Goal: Transaction & Acquisition: Purchase product/service

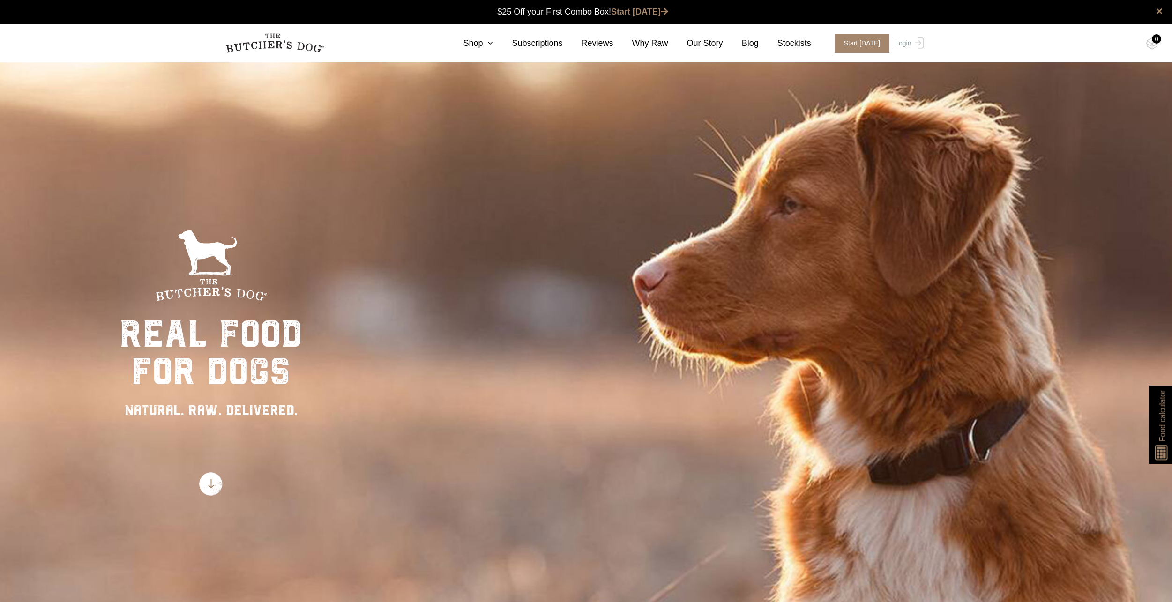
click at [215, 486] on img at bounding box center [210, 483] width 23 height 23
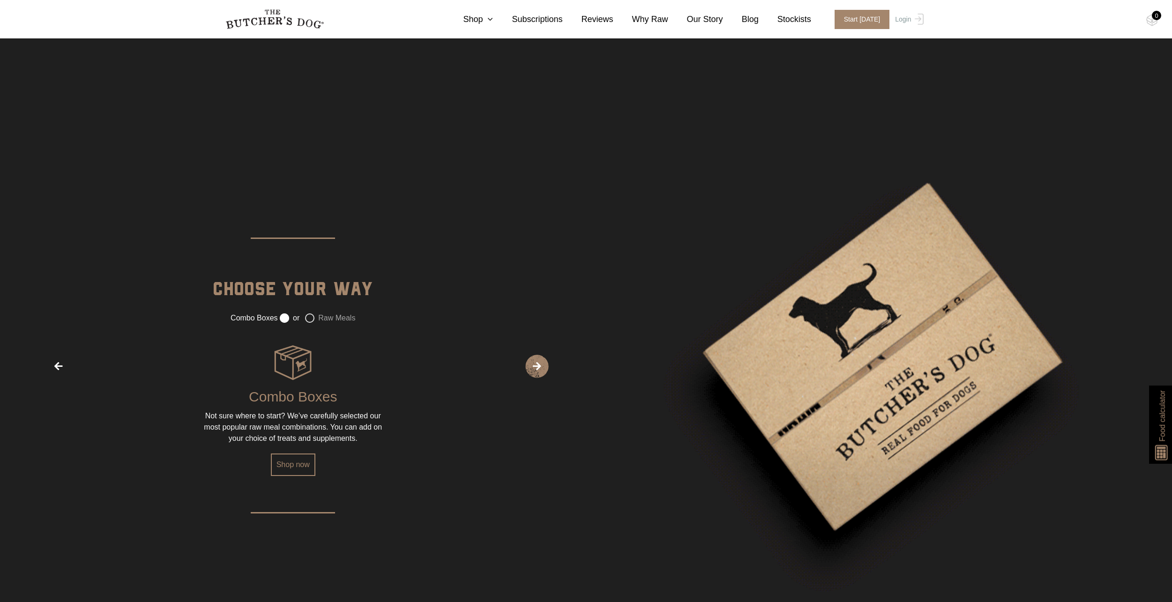
scroll to position [1377, 0]
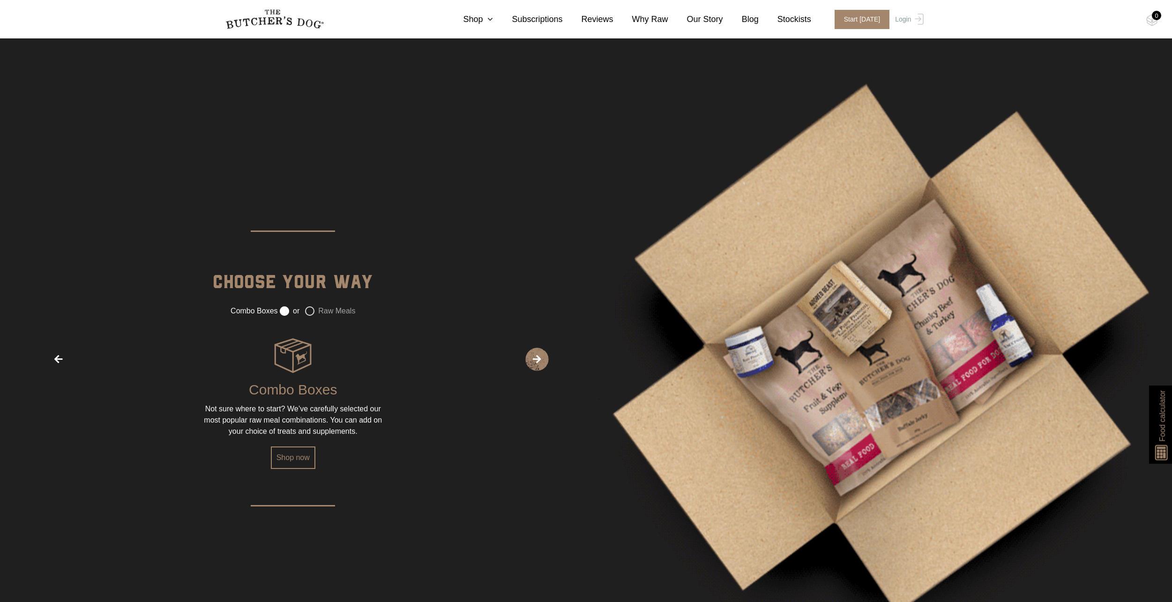
click at [310, 310] on label "Raw Meals" at bounding box center [330, 310] width 50 height 9
radio input "false"
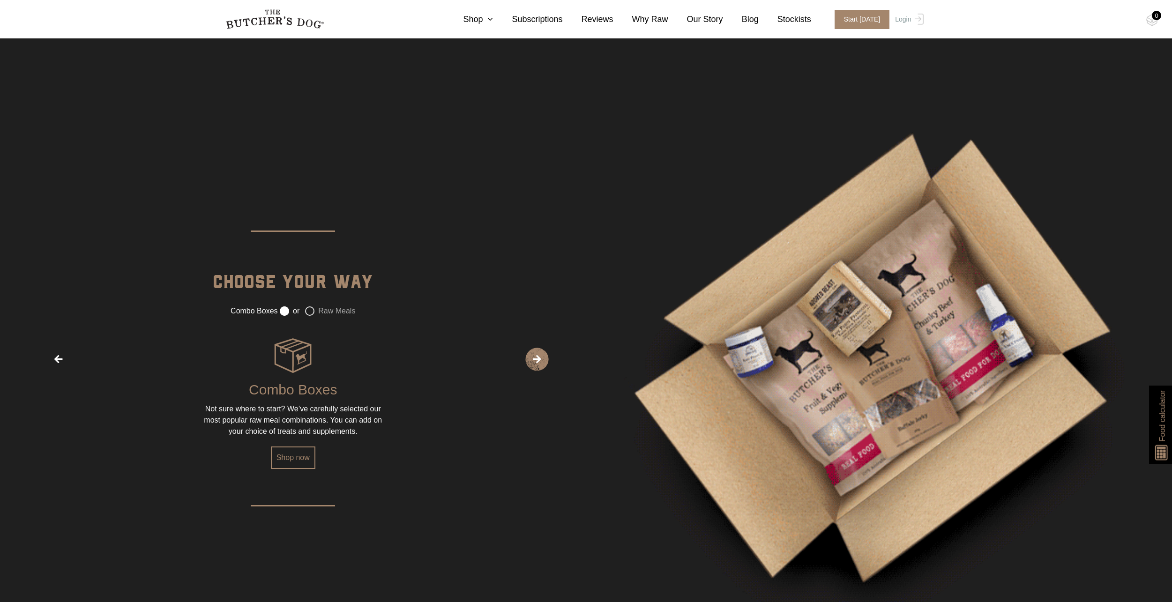
radio input "true"
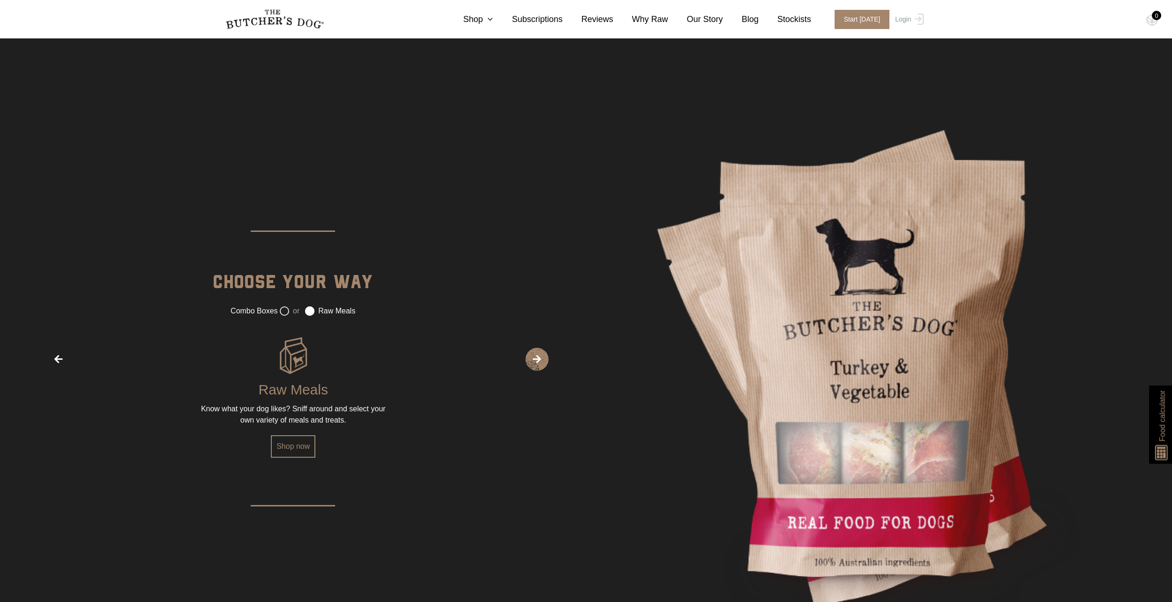
click at [288, 311] on label "or" at bounding box center [290, 310] width 20 height 9
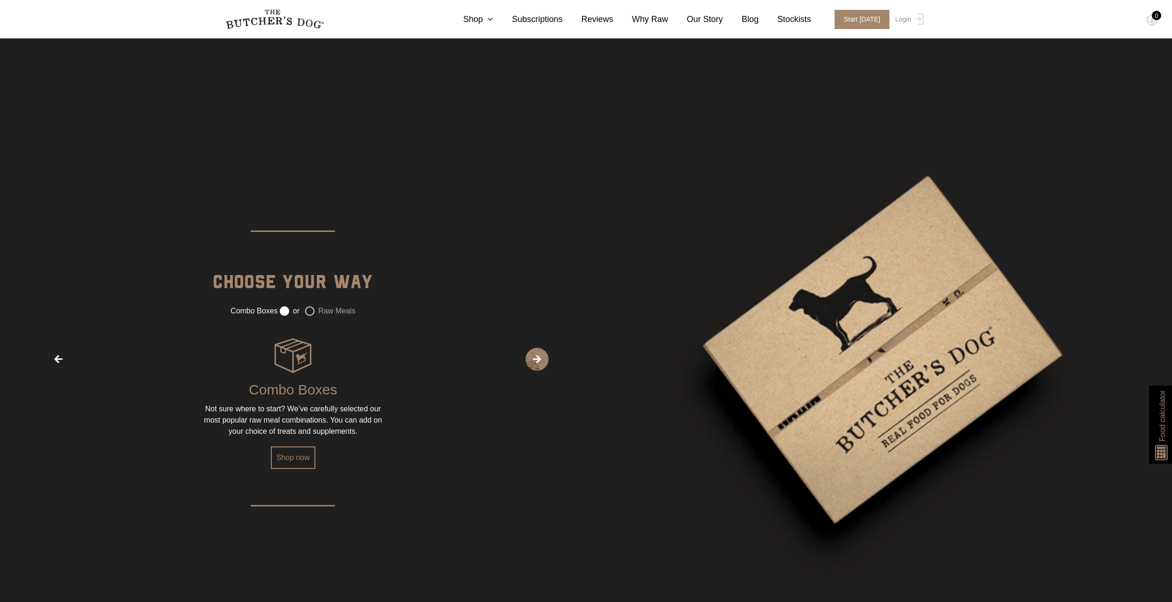
click at [529, 368] on span "›" at bounding box center [536, 359] width 23 height 23
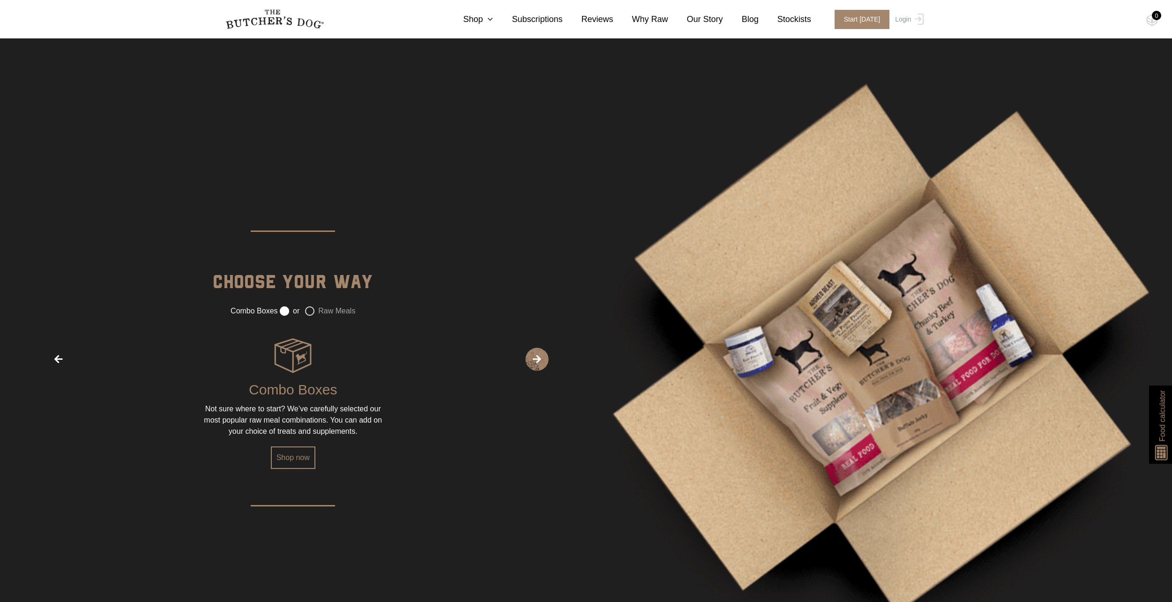
radio input "false"
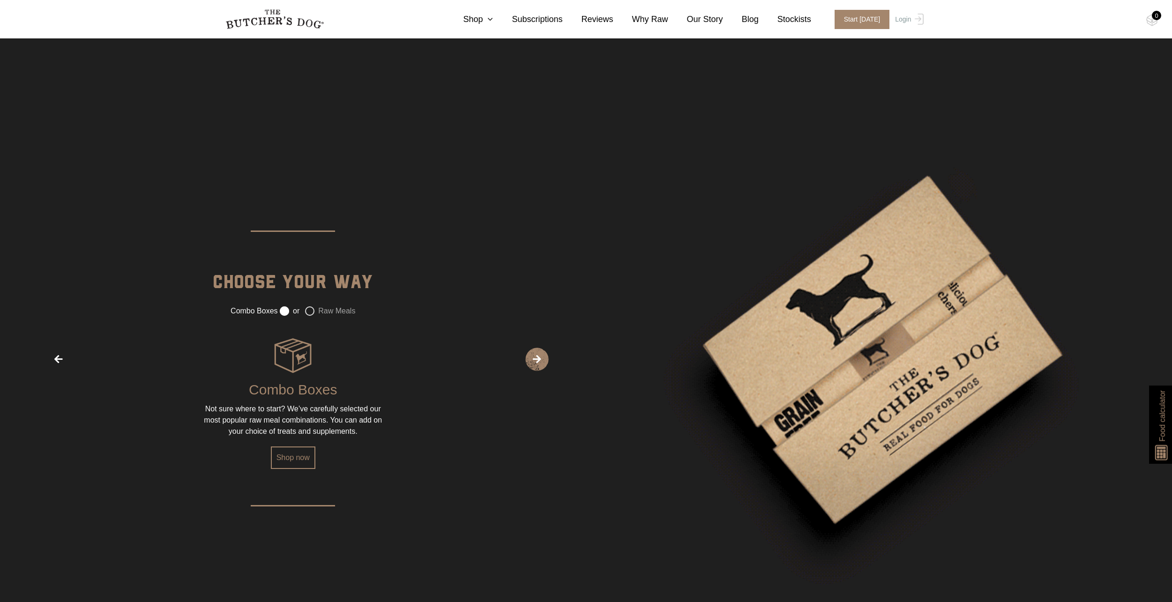
radio input "true"
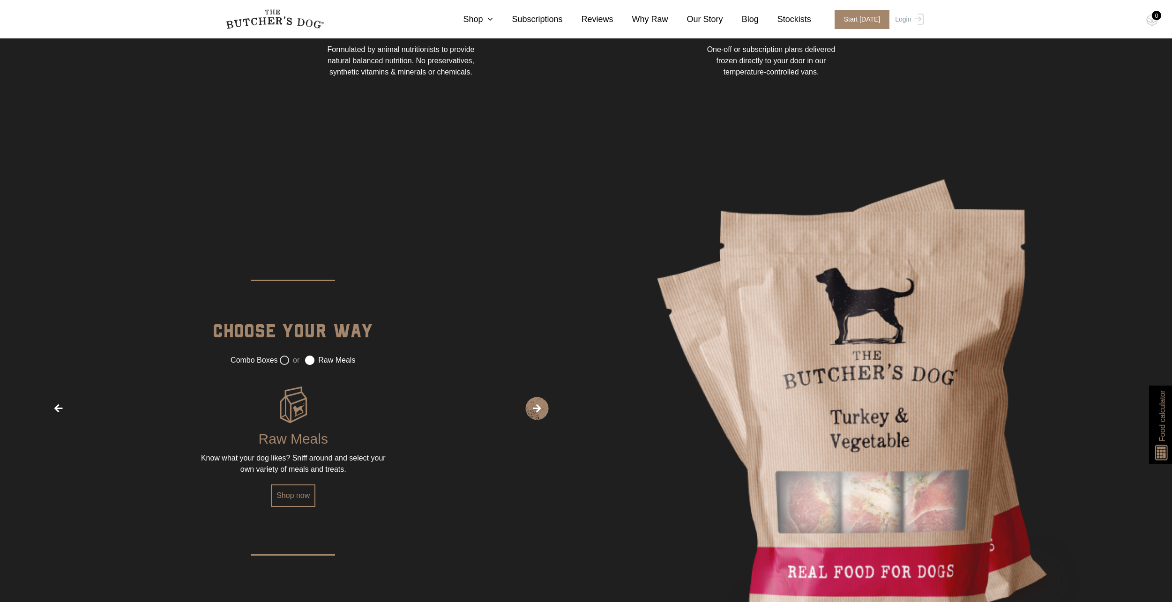
scroll to position [1359, 0]
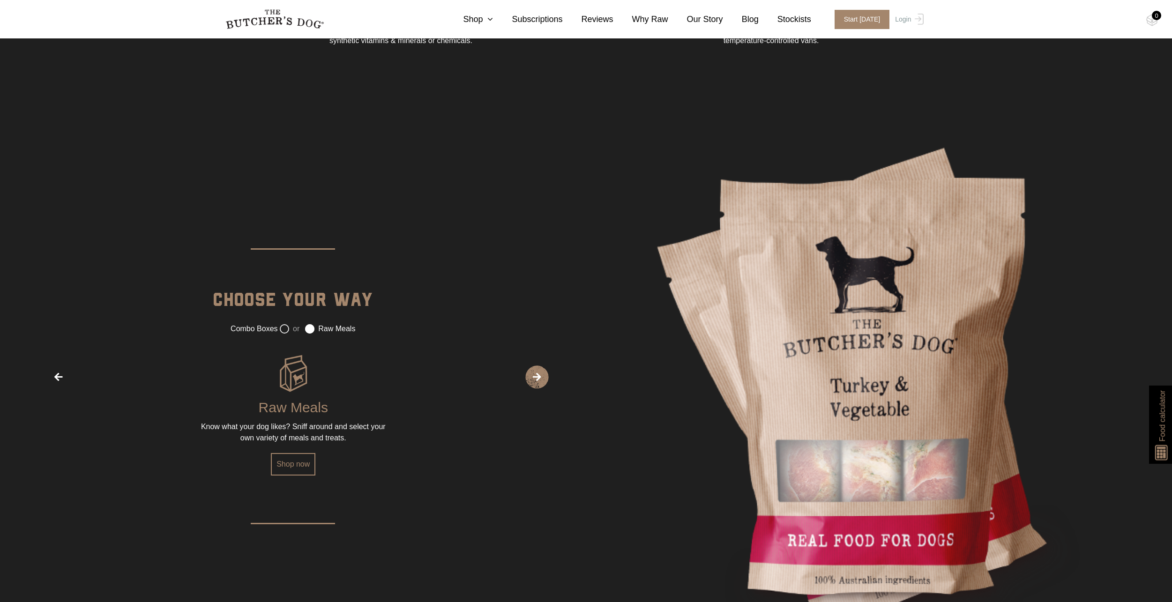
click at [287, 328] on label "or" at bounding box center [290, 328] width 20 height 9
radio input "true"
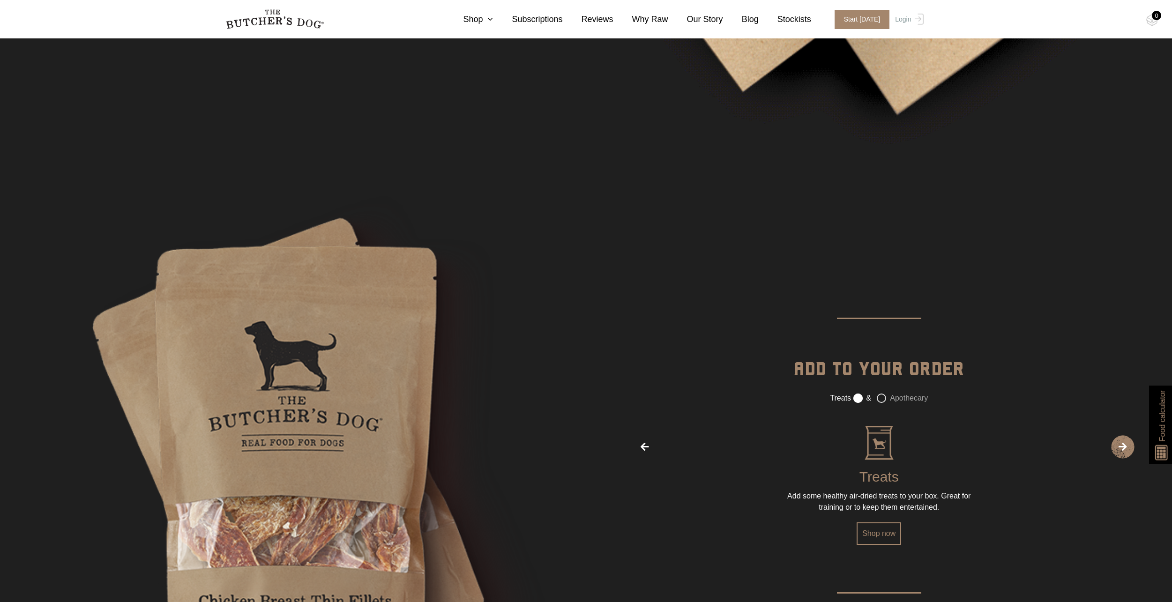
scroll to position [1781, 0]
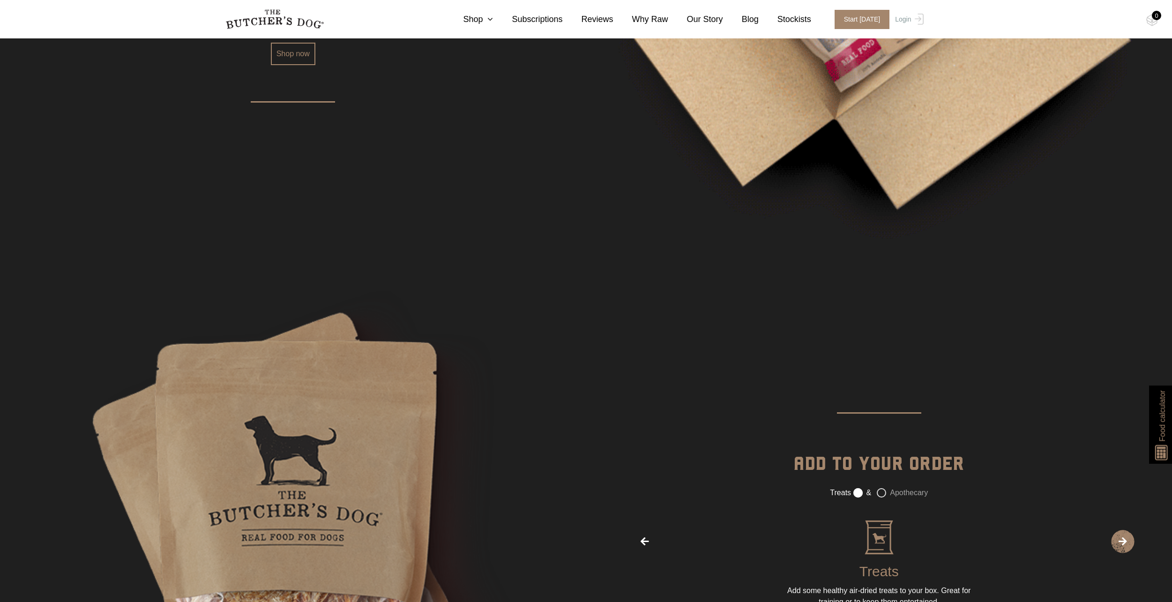
click at [880, 492] on label "Apothecary" at bounding box center [902, 492] width 51 height 9
radio input "false"
radio input "true"
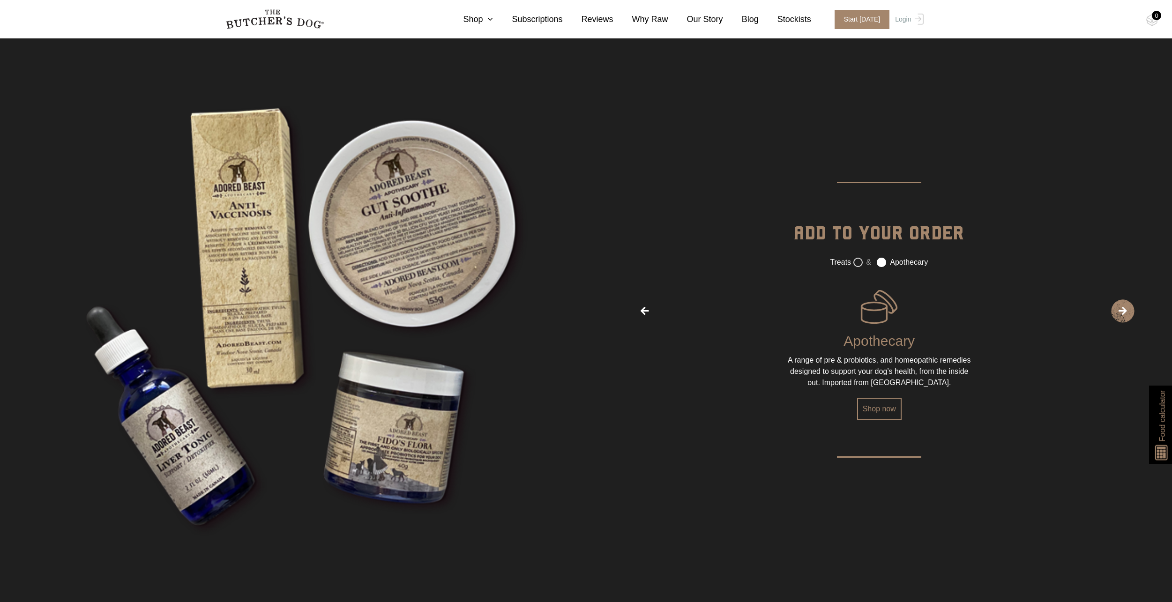
scroll to position [2015, 0]
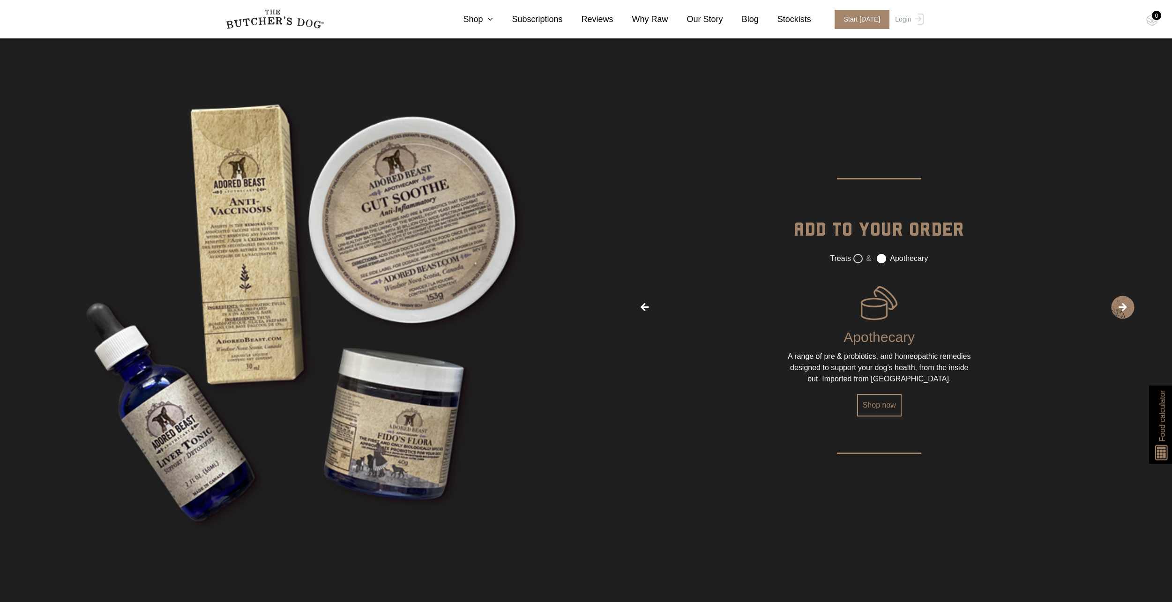
click at [861, 261] on label "&" at bounding box center [862, 258] width 18 height 9
radio input "true"
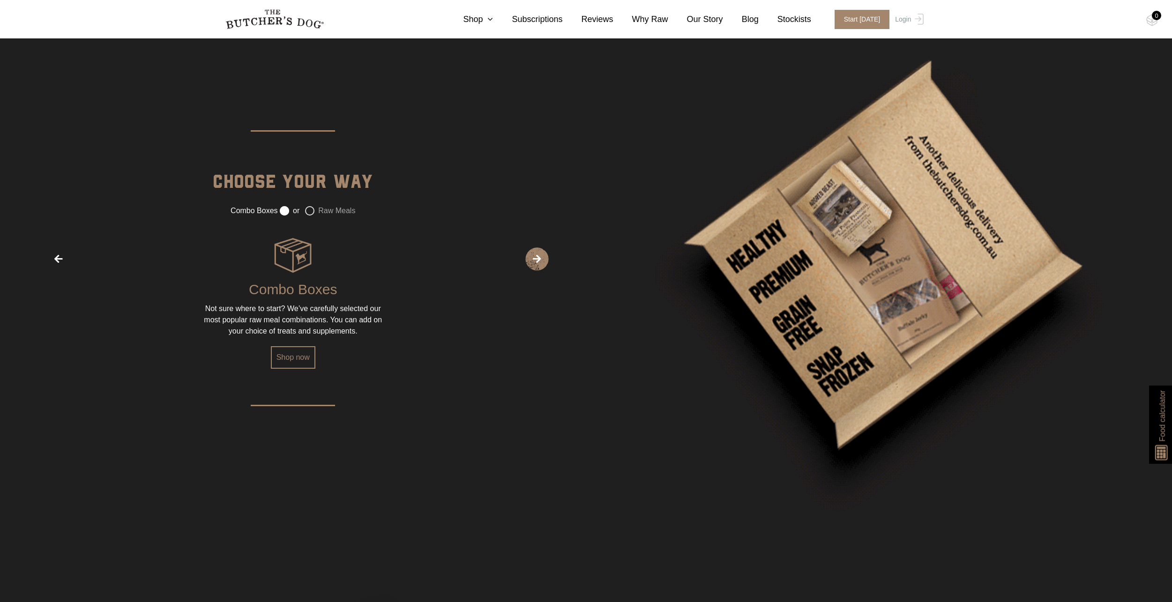
scroll to position [1453, 0]
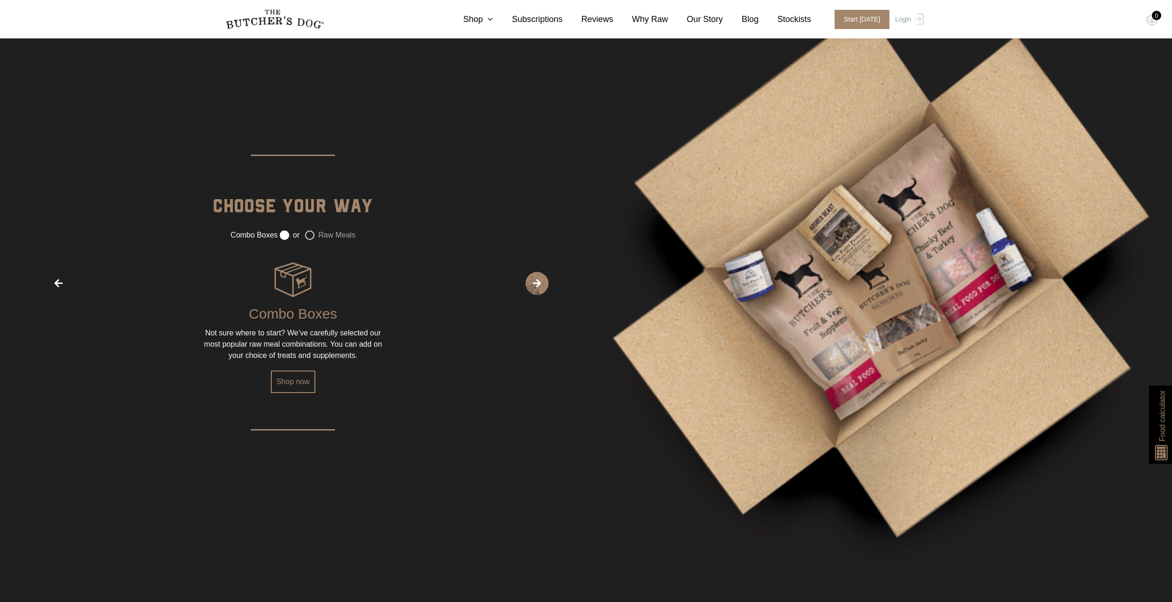
click at [309, 239] on label "Raw Meals" at bounding box center [330, 235] width 50 height 9
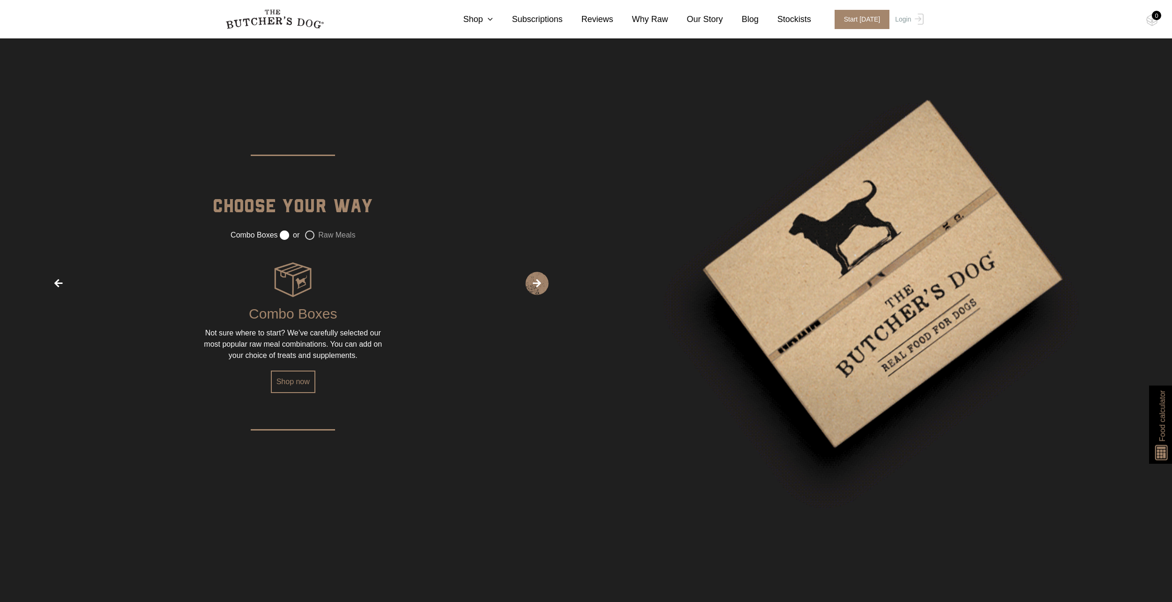
radio input "false"
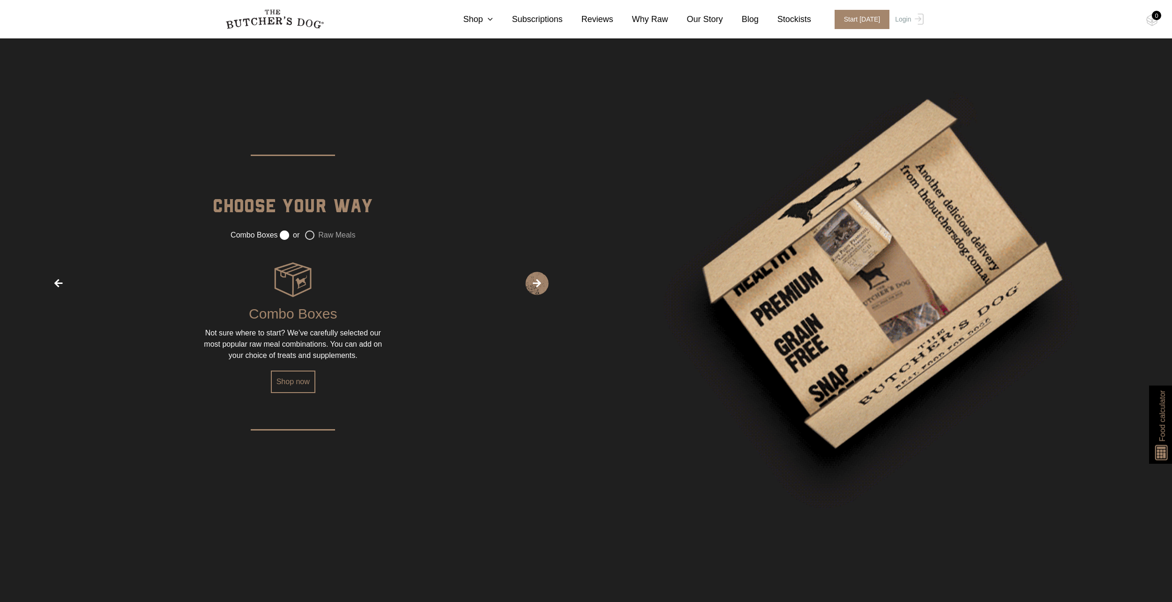
radio input "true"
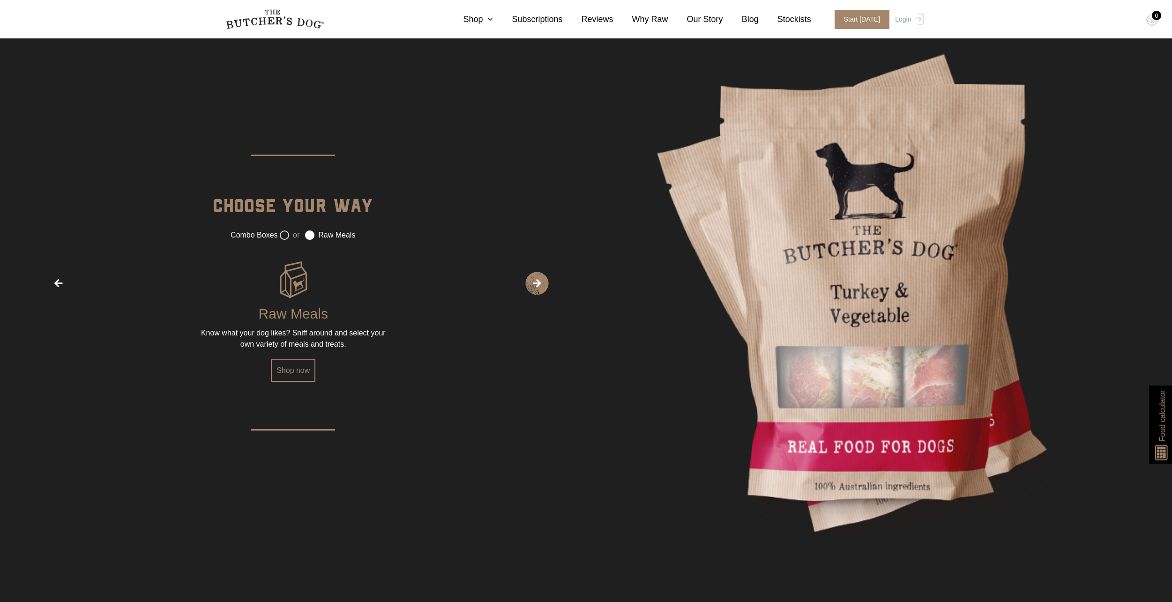
click at [289, 234] on label "or" at bounding box center [290, 235] width 20 height 9
radio input "true"
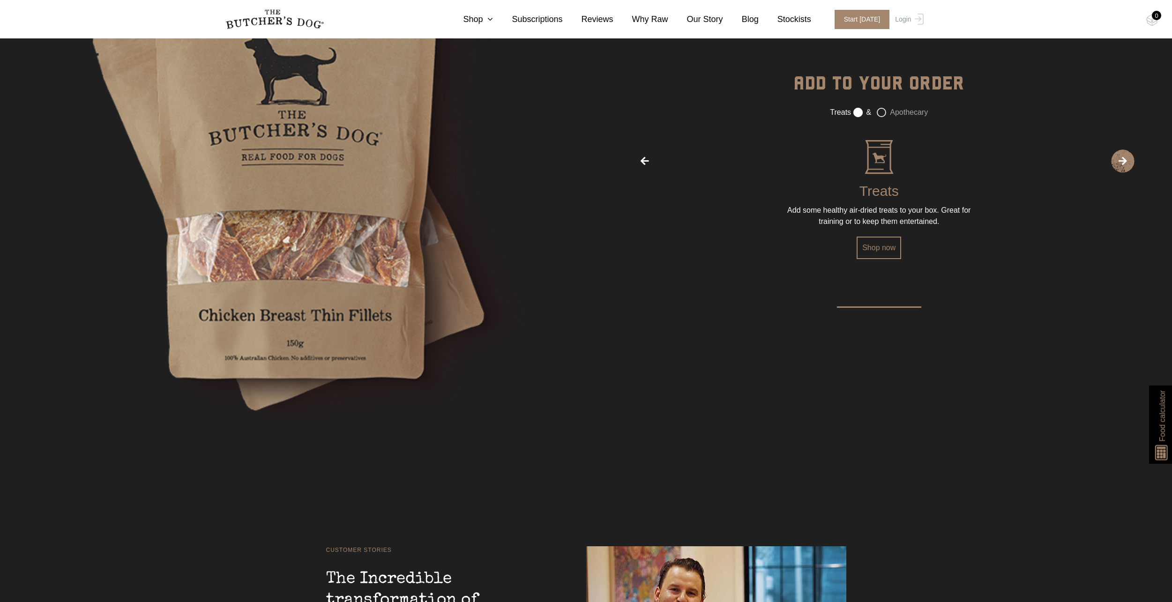
scroll to position [2058, 0]
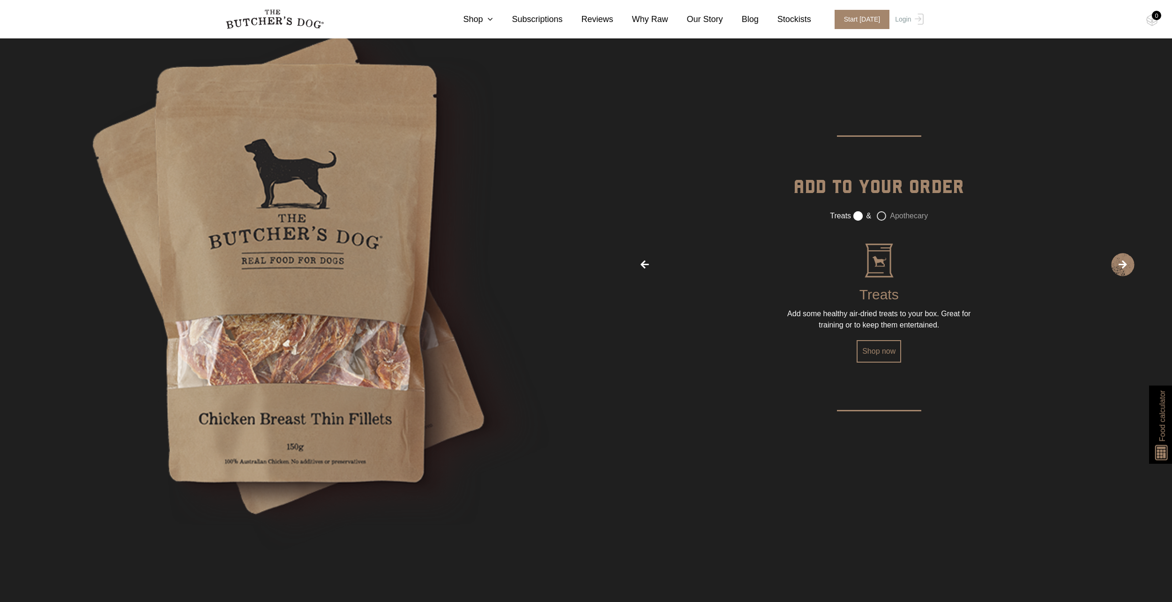
click at [1136, 268] on div "Treats Add some healthy air-dried treats to your box. Great for training or to …" at bounding box center [879, 302] width 586 height 121
click at [1128, 265] on span "›" at bounding box center [1122, 264] width 23 height 23
radio input "false"
radio input "true"
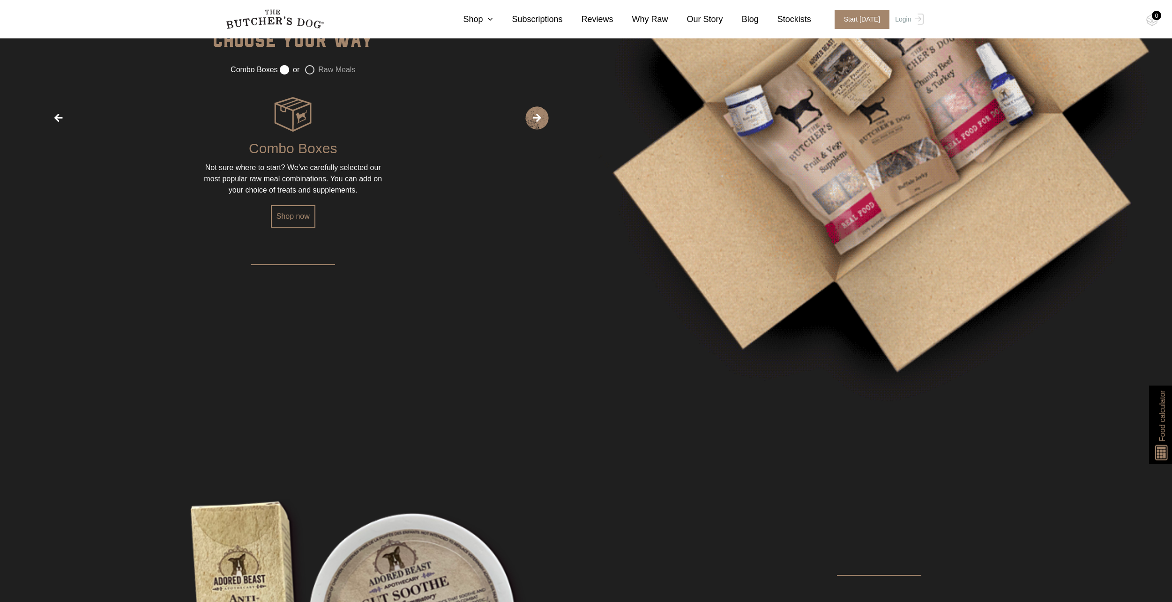
scroll to position [1542, 0]
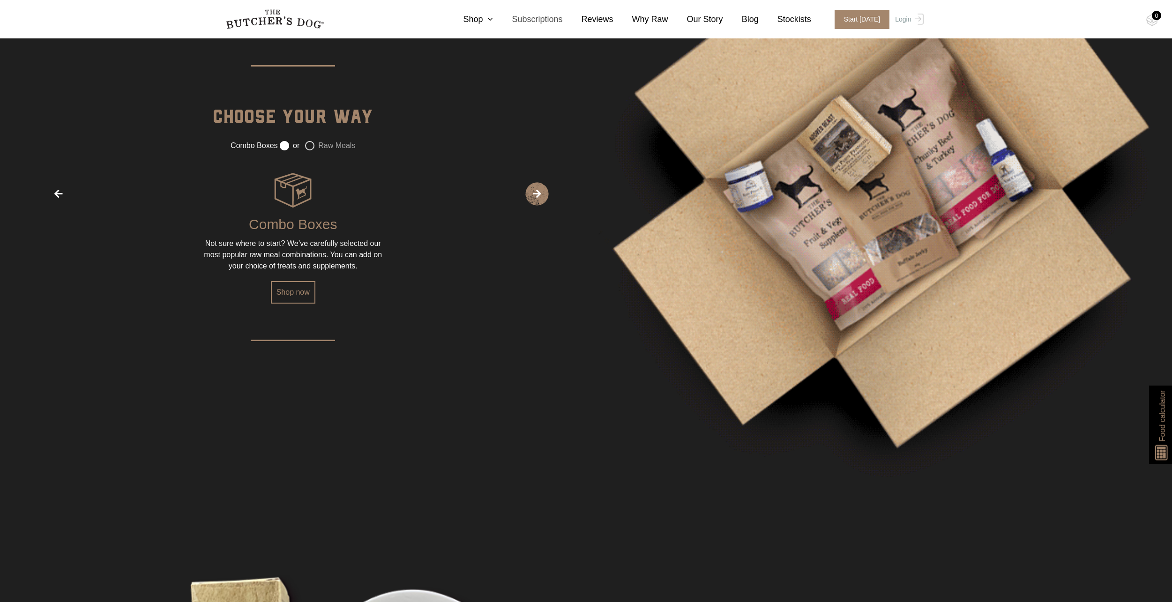
click at [541, 20] on link "Subscriptions" at bounding box center [527, 19] width 69 height 13
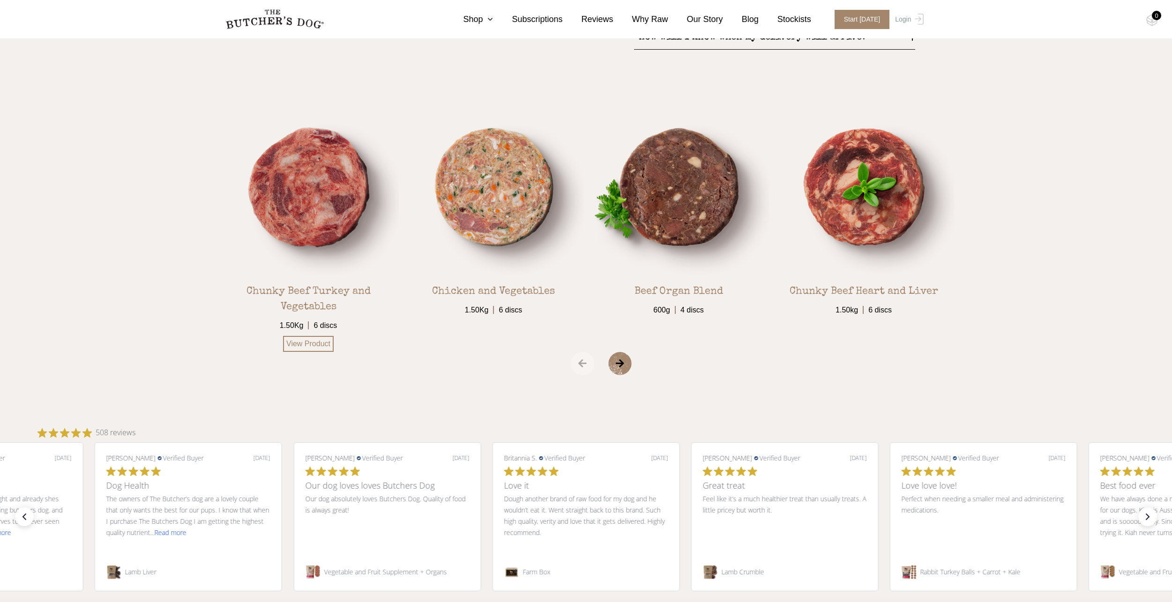
scroll to position [1781, 0]
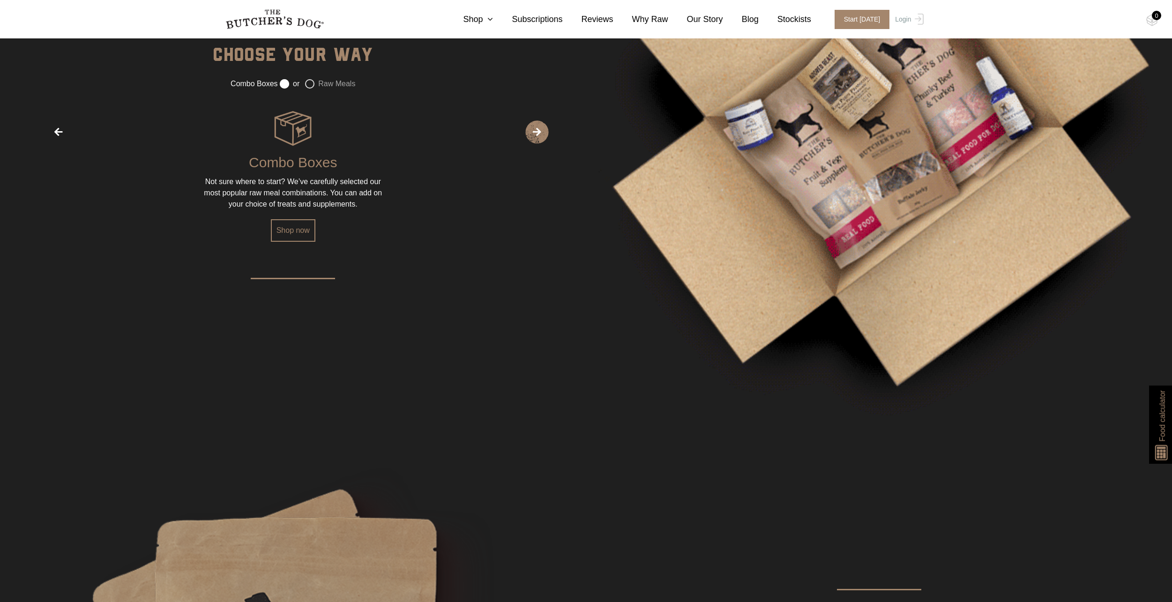
scroll to position [1450, 0]
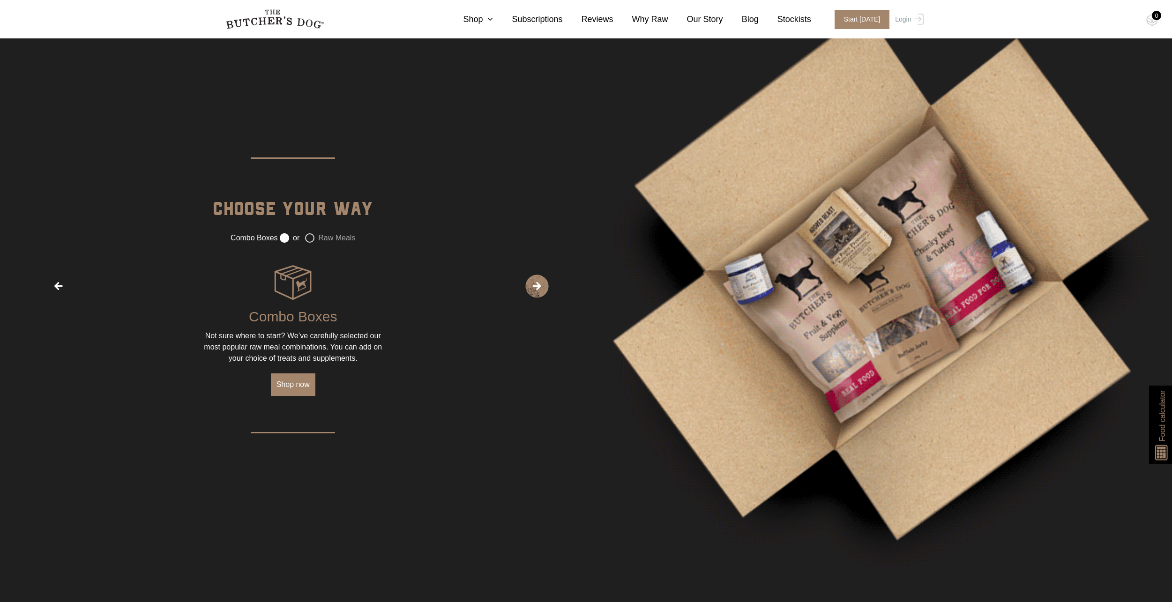
click at [285, 388] on link "Shop now" at bounding box center [293, 384] width 45 height 22
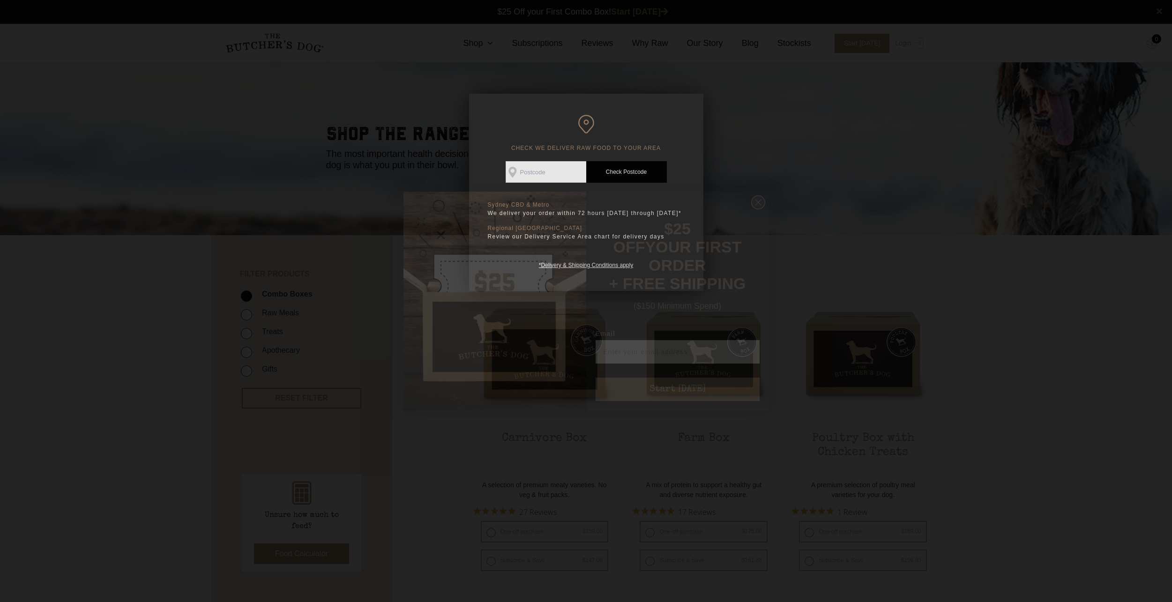
click at [754, 209] on circle "Close dialog" at bounding box center [758, 203] width 14 height 14
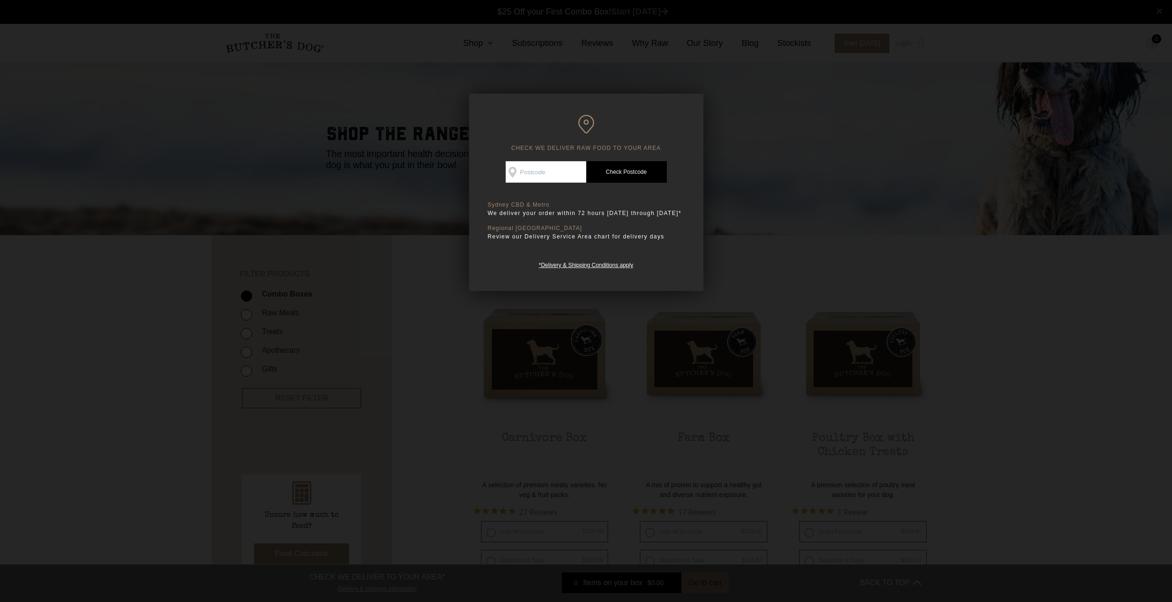
click at [783, 271] on div at bounding box center [586, 301] width 1172 height 602
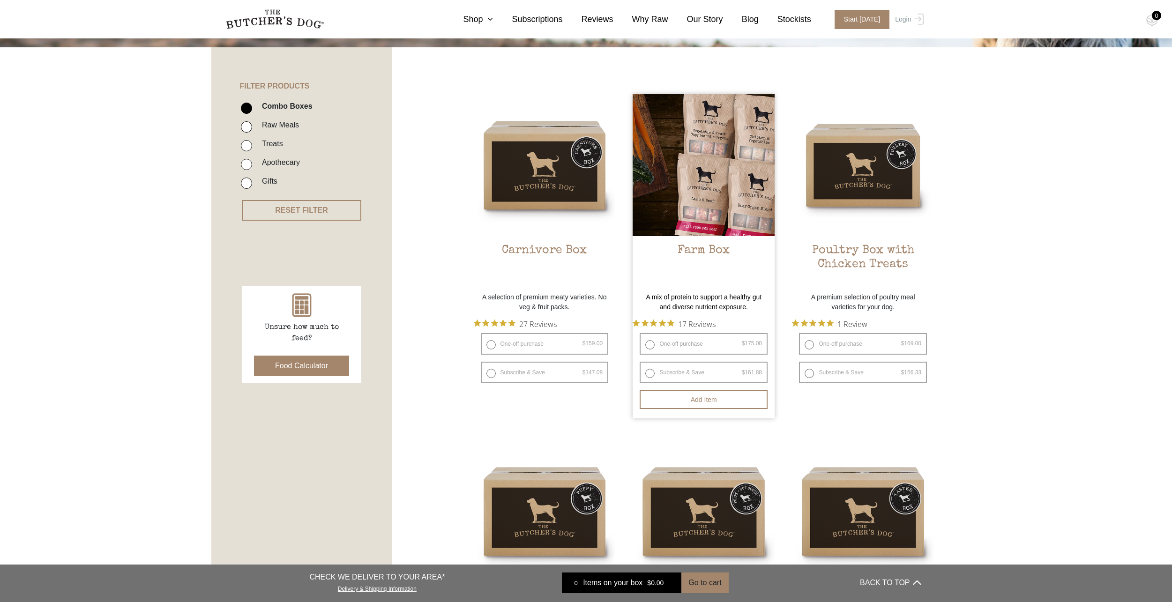
scroll to position [94, 0]
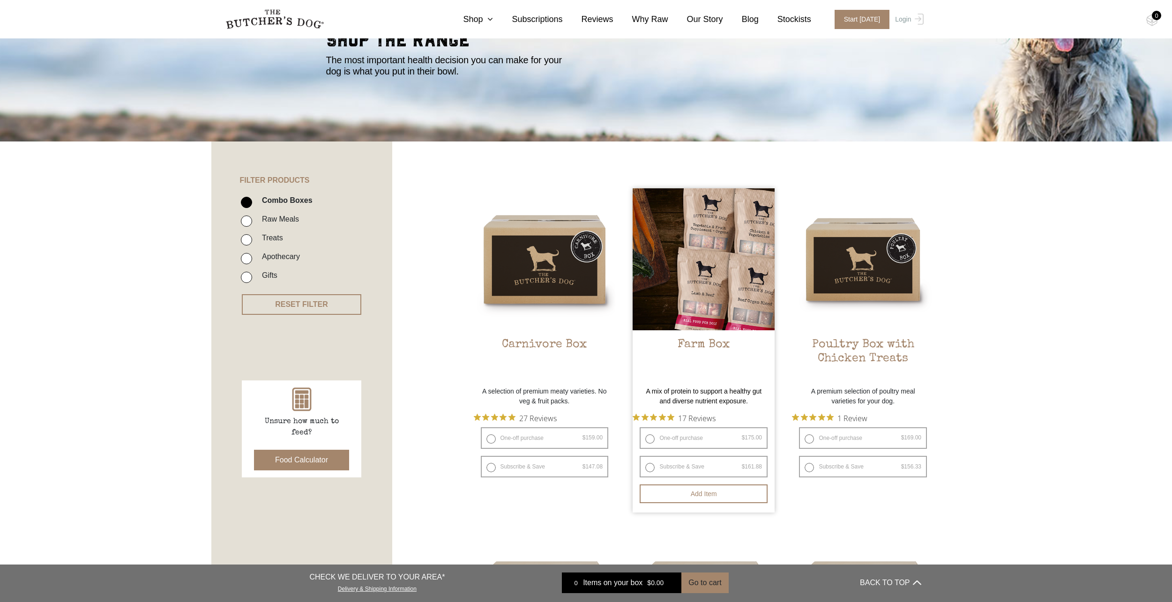
click at [706, 342] on h2 "Farm Box" at bounding box center [704, 360] width 142 height 44
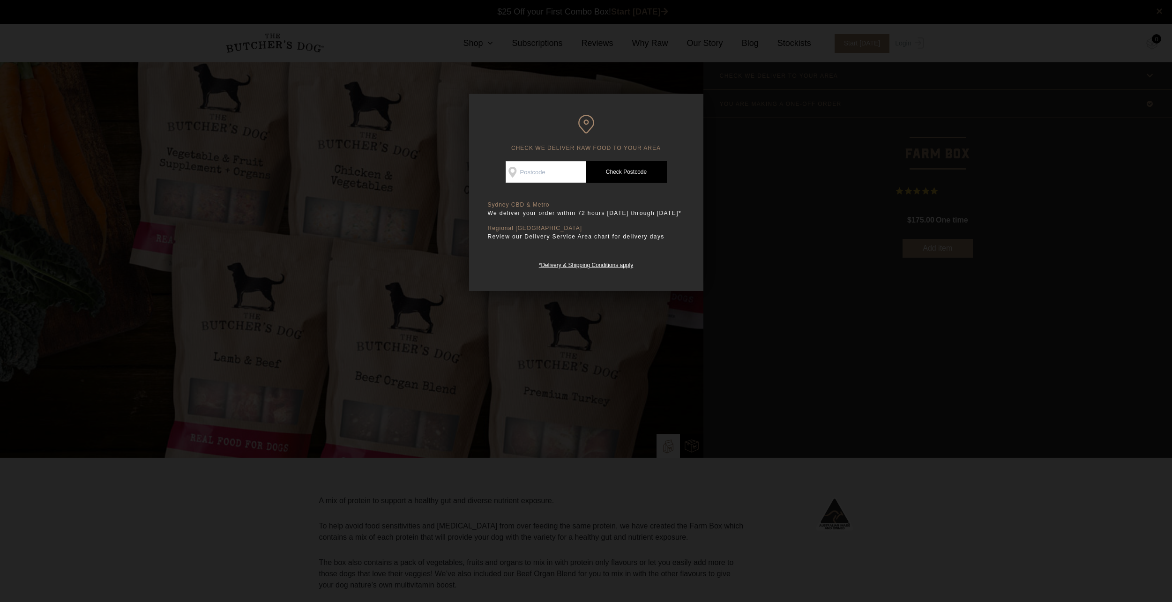
click at [707, 119] on div "CHECK WE DELIVER RAW FOOD TO YOUR AREA Good news! We deliver to your area Check…" at bounding box center [586, 301] width 1172 height 602
click at [548, 169] on input "Check Availability At" at bounding box center [546, 172] width 81 height 22
type input "2264"
click at [635, 173] on link "Check Postcode" at bounding box center [626, 172] width 81 height 22
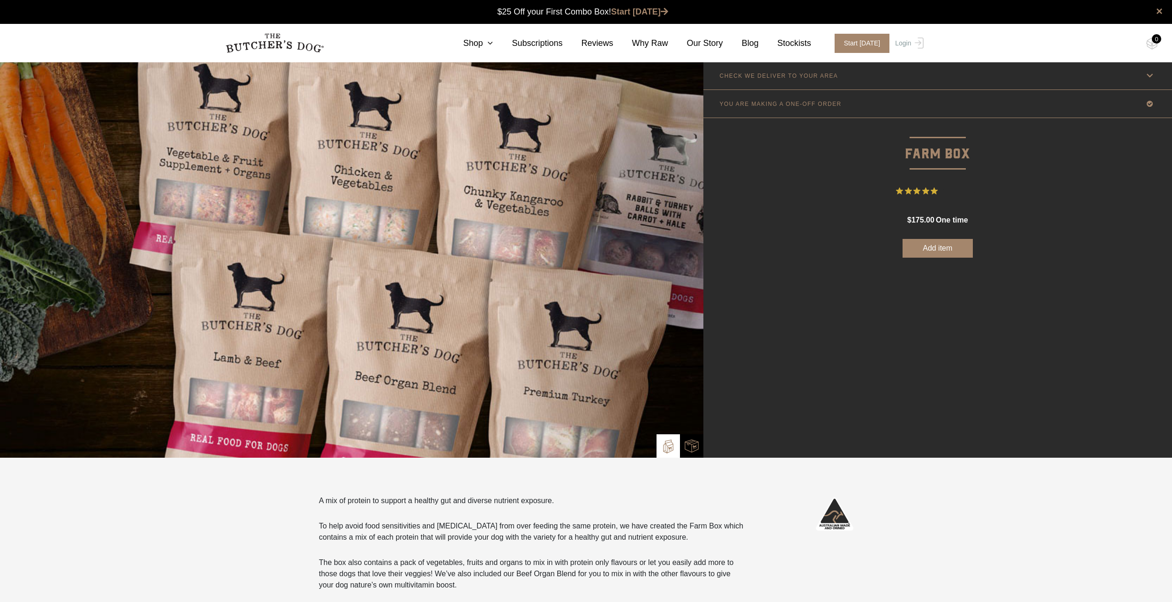
click at [948, 83] on link "CHECK WE DELIVER TO YOUR AREA" at bounding box center [937, 76] width 469 height 28
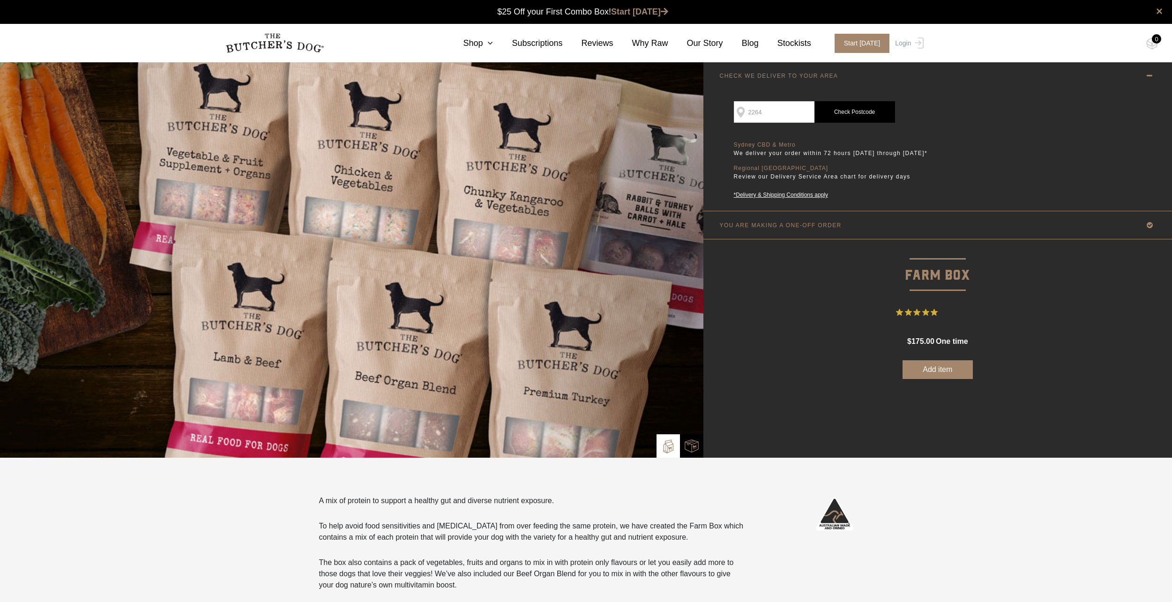
click at [948, 77] on link "CHECK WE DELIVER TO YOUR AREA" at bounding box center [937, 76] width 469 height 28
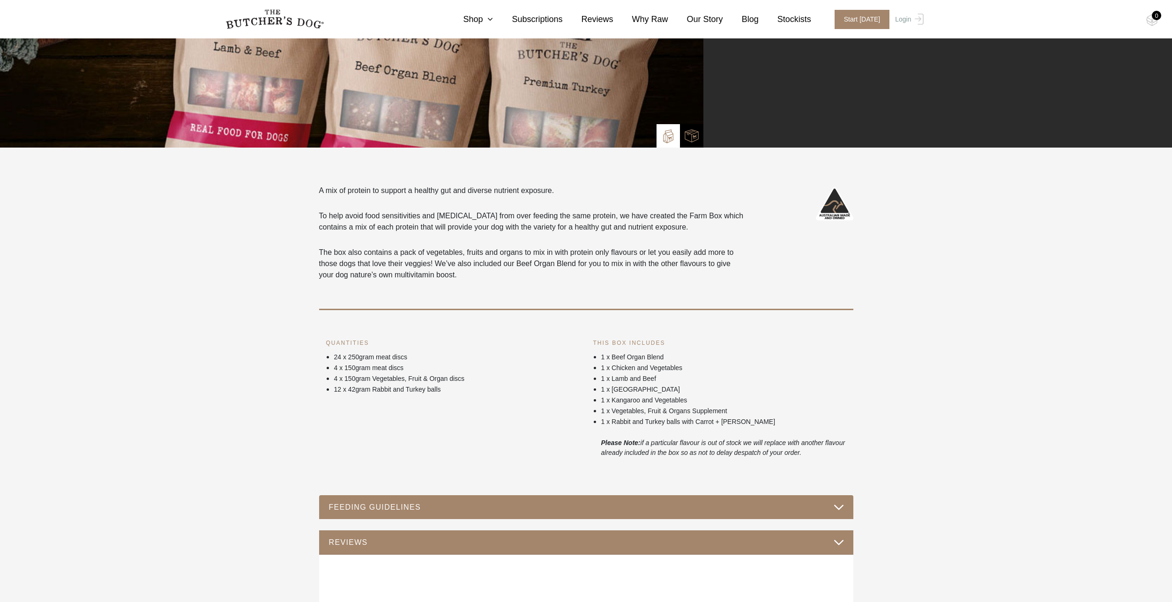
scroll to position [281, 0]
